Goal: Information Seeking & Learning: Learn about a topic

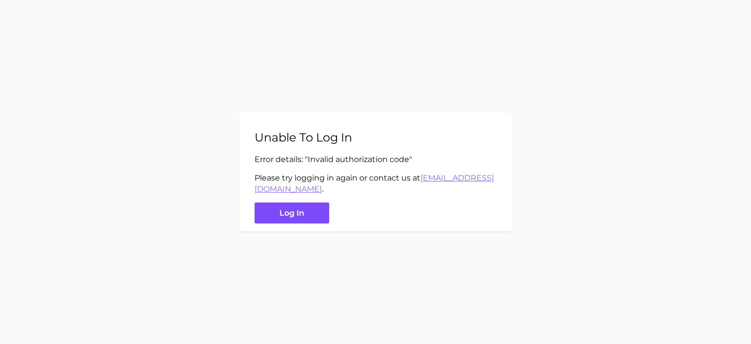
click at [303, 222] on button "Log in" at bounding box center [291, 212] width 75 height 21
click at [296, 214] on button "Log in" at bounding box center [291, 212] width 75 height 21
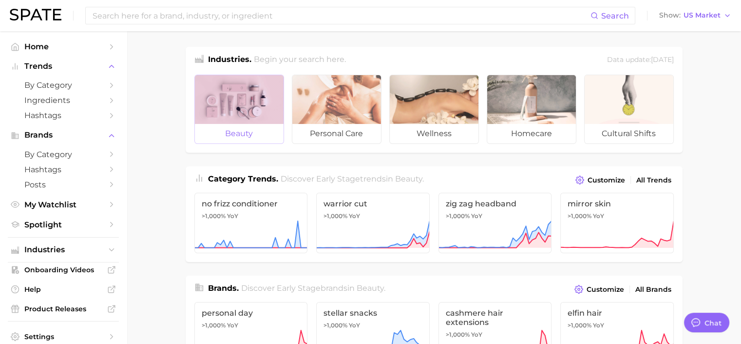
click at [242, 122] on div at bounding box center [239, 99] width 89 height 49
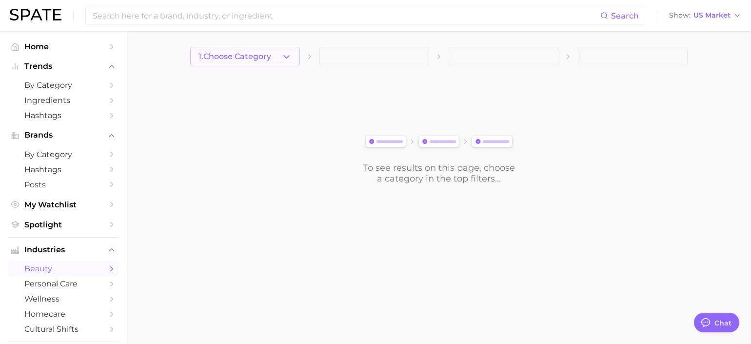
click at [285, 56] on polyline "button" at bounding box center [286, 56] width 5 height 2
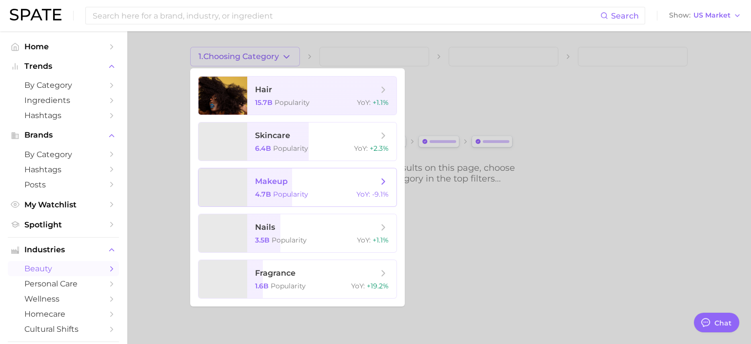
click at [311, 185] on span "makeup" at bounding box center [316, 181] width 123 height 11
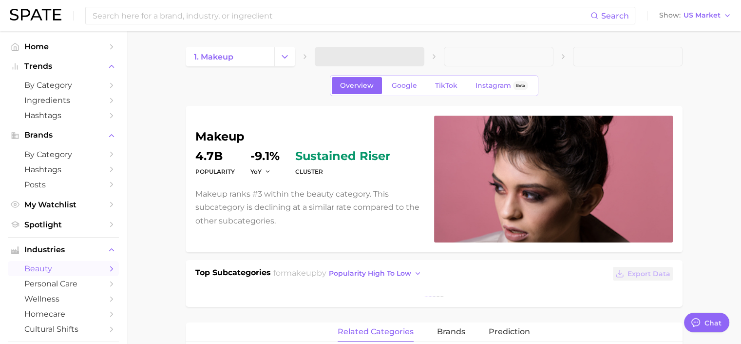
type textarea "x"
